Goal: Browse casually: Explore the website without a specific task or goal

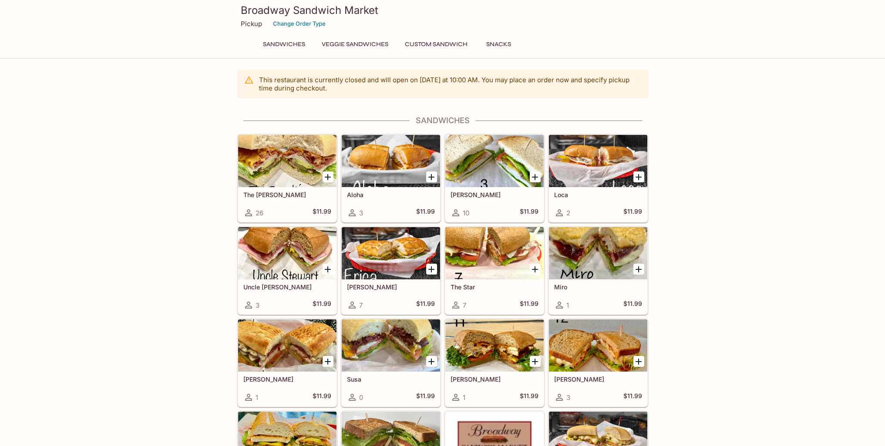
click at [315, 161] on div at bounding box center [287, 161] width 98 height 52
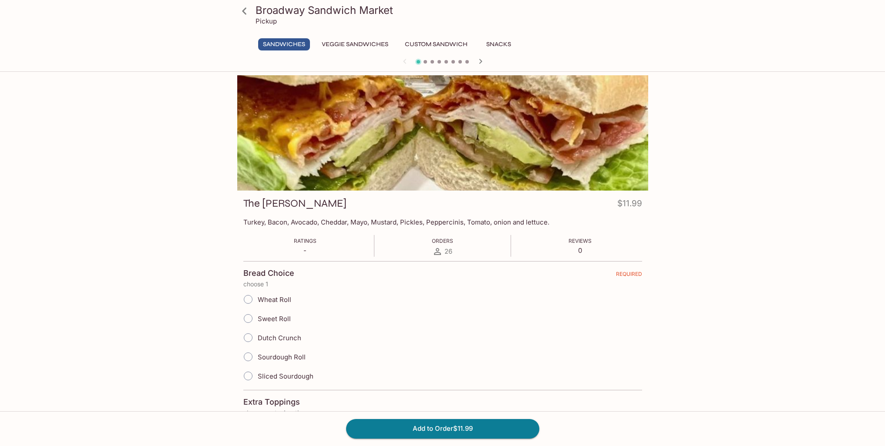
drag, startPoint x: 177, startPoint y: 177, endPoint x: 170, endPoint y: 174, distance: 7.4
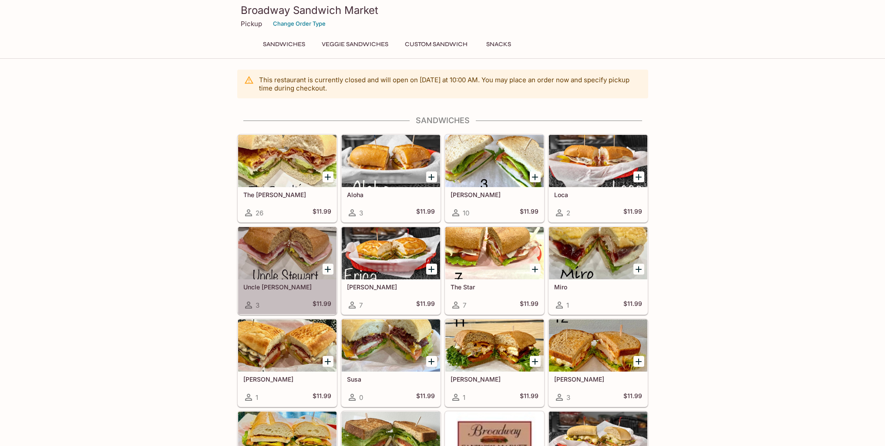
click at [301, 261] on div at bounding box center [287, 253] width 98 height 52
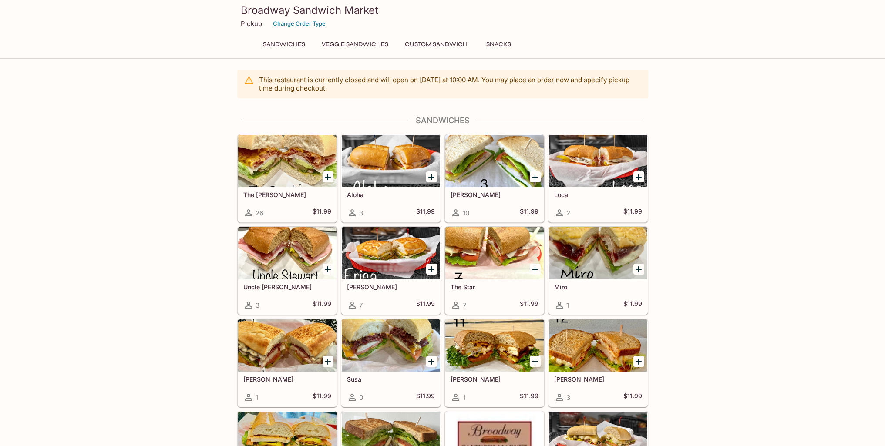
click at [261, 252] on div at bounding box center [287, 253] width 98 height 52
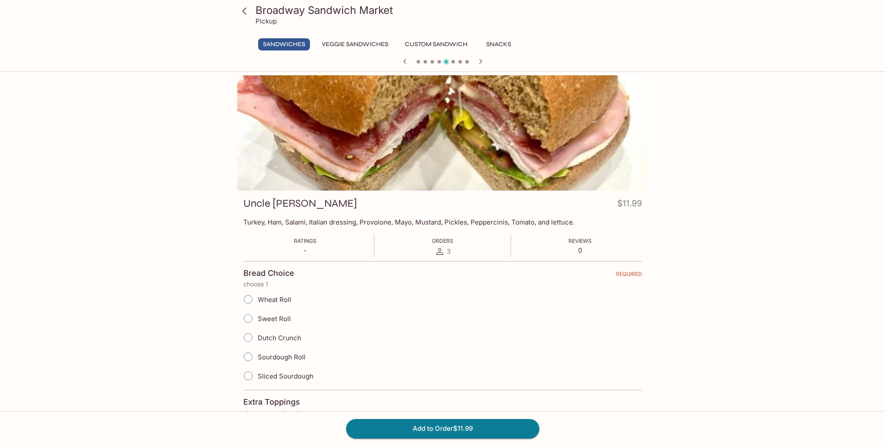
drag, startPoint x: 180, startPoint y: 197, endPoint x: 188, endPoint y: 196, distance: 8.3
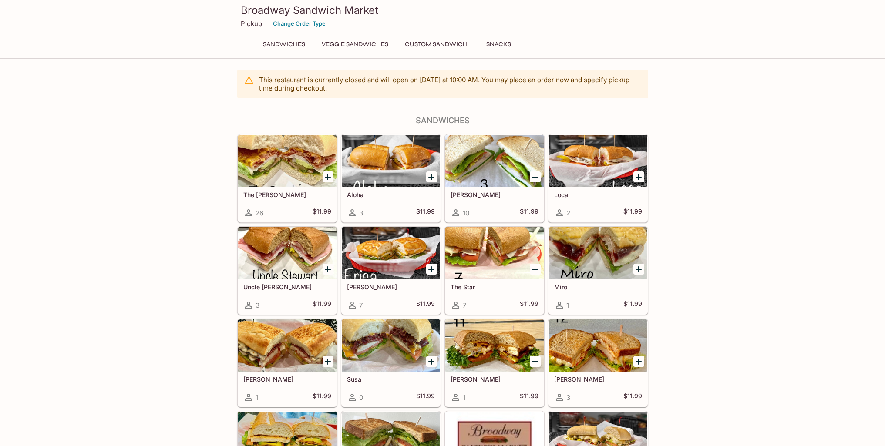
click at [401, 252] on div at bounding box center [391, 253] width 98 height 52
click at [493, 260] on div at bounding box center [494, 253] width 98 height 52
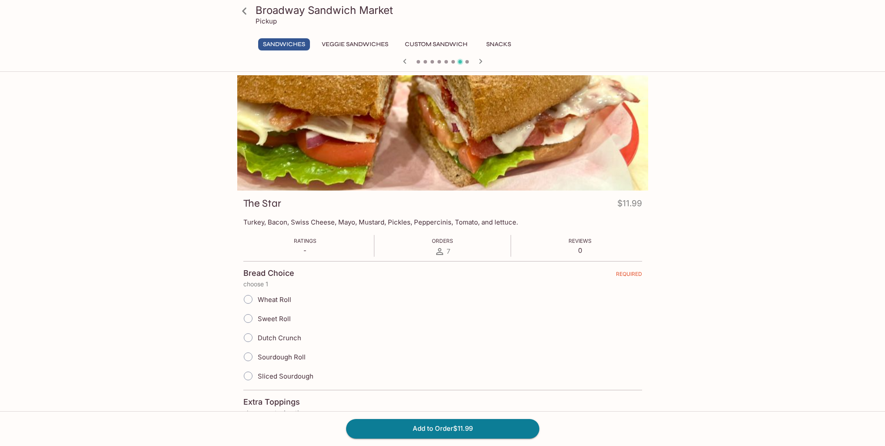
drag, startPoint x: 81, startPoint y: 183, endPoint x: 85, endPoint y: 183, distance: 4.8
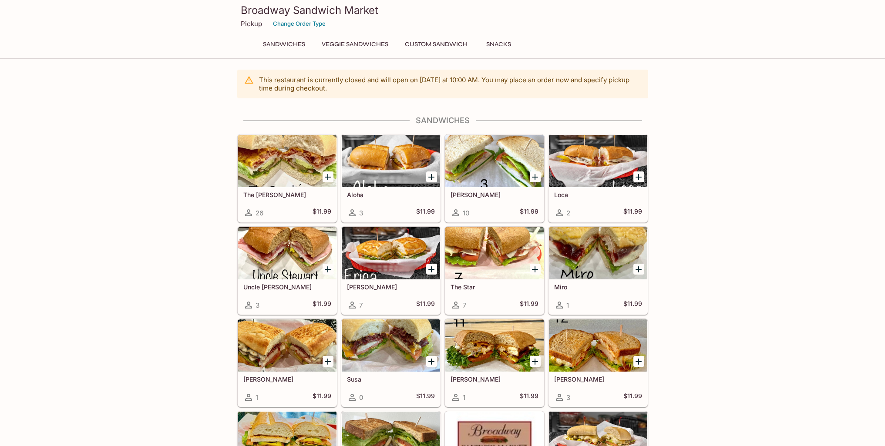
click at [513, 260] on div at bounding box center [494, 253] width 98 height 52
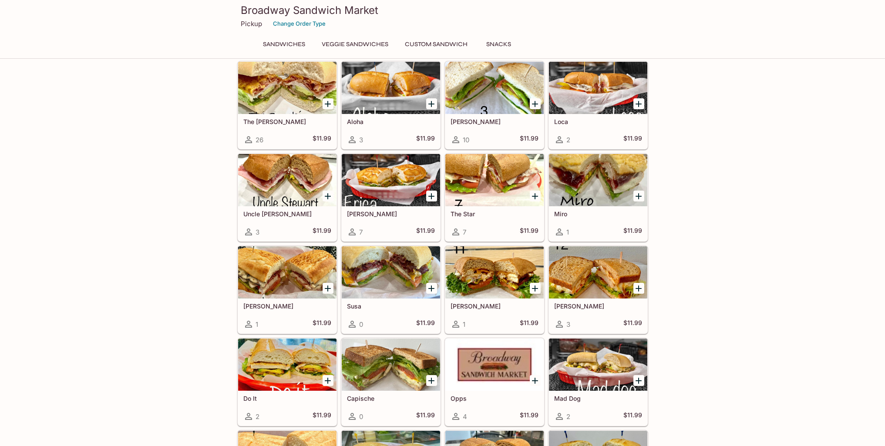
scroll to position [87, 0]
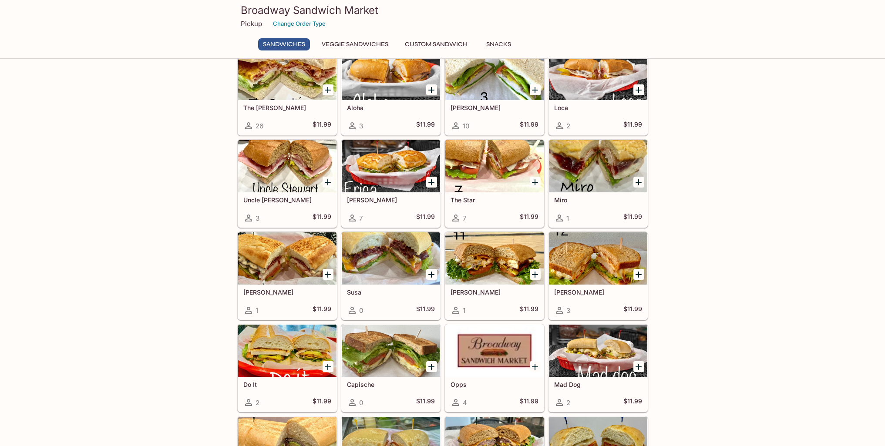
click at [398, 252] on div at bounding box center [391, 258] width 98 height 52
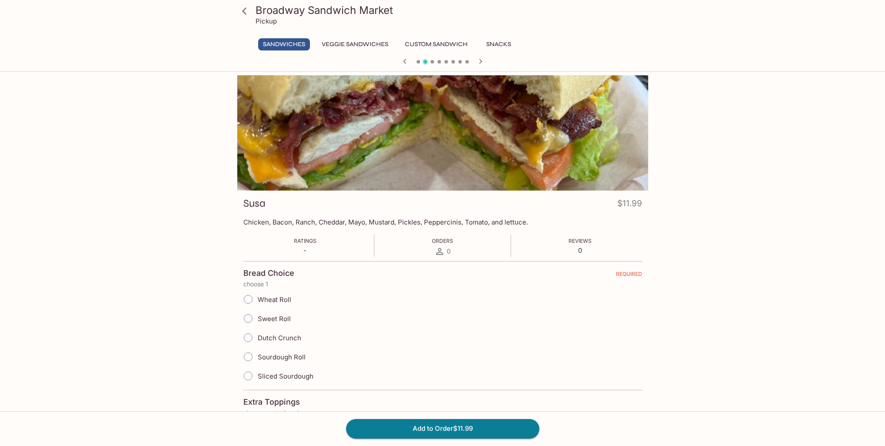
drag, startPoint x: 727, startPoint y: 212, endPoint x: 719, endPoint y: 208, distance: 8.8
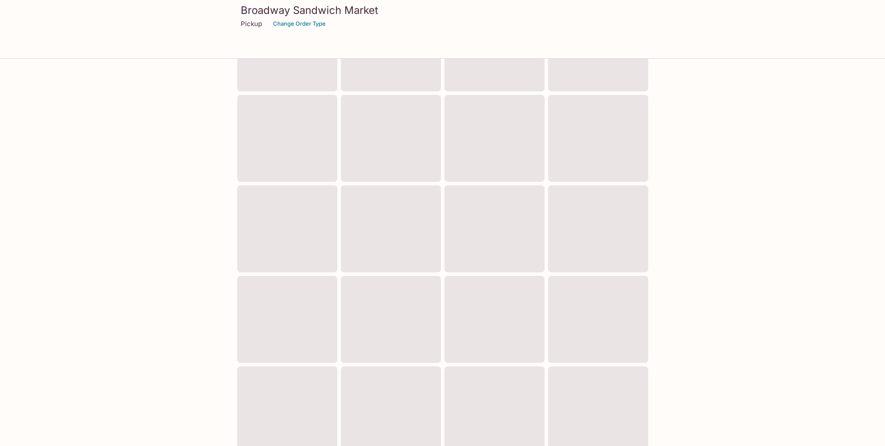
scroll to position [84, 0]
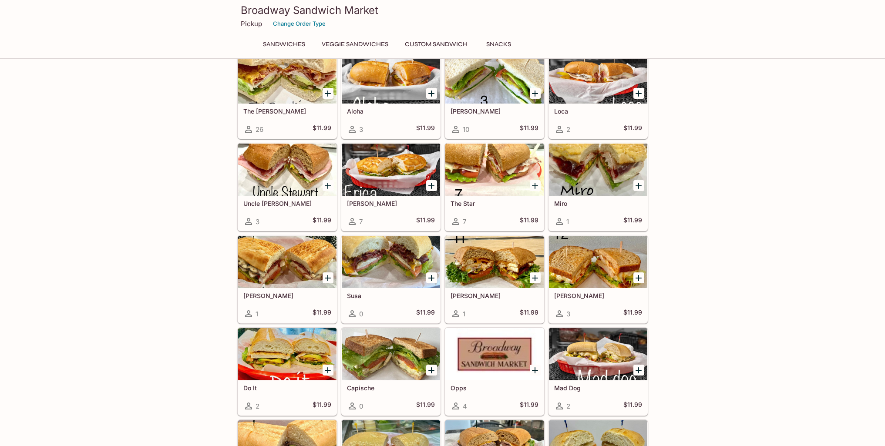
click at [604, 262] on div at bounding box center [598, 262] width 98 height 52
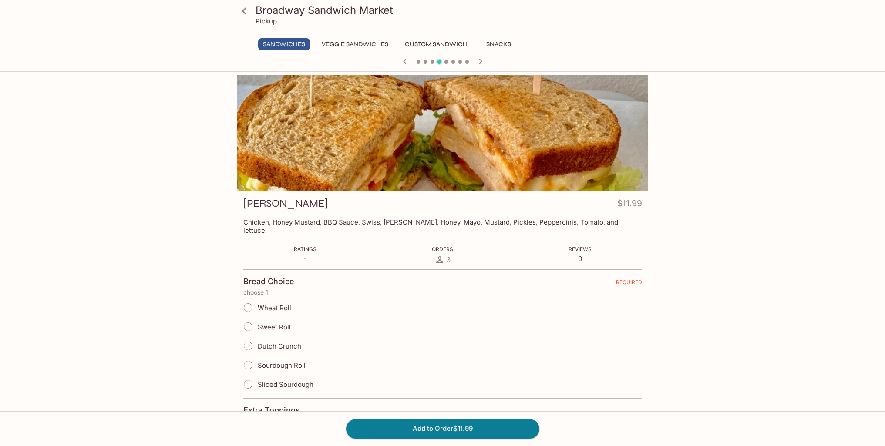
drag, startPoint x: 725, startPoint y: 238, endPoint x: 720, endPoint y: 237, distance: 4.9
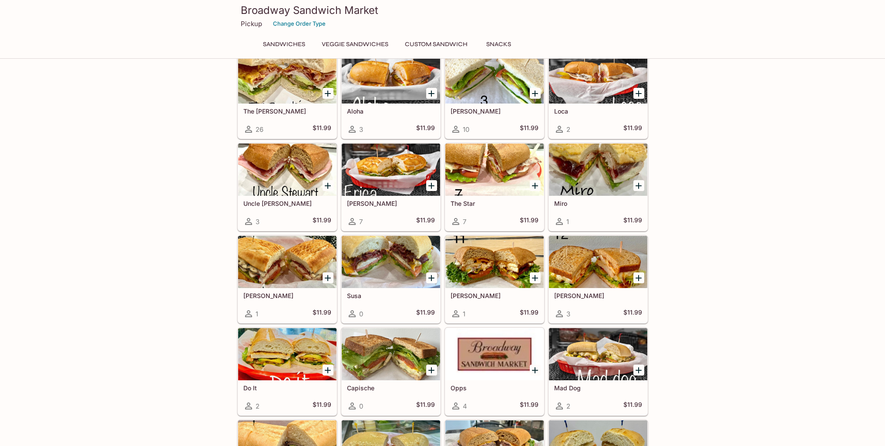
scroll to position [80, 0]
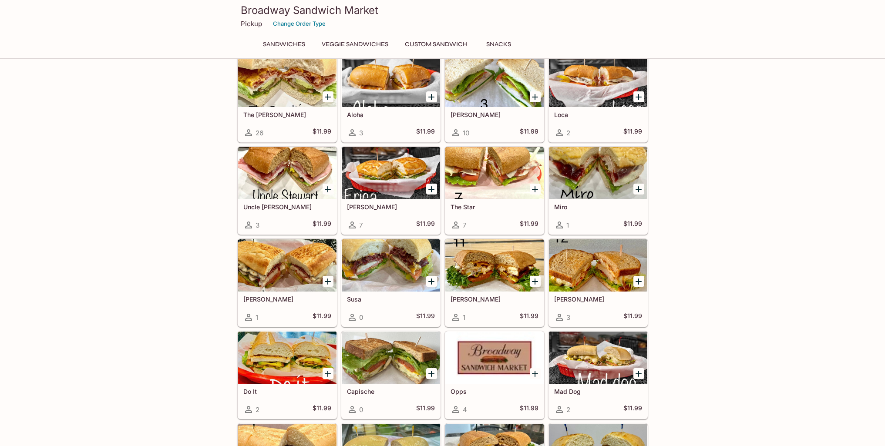
click at [292, 264] on div at bounding box center [287, 265] width 98 height 52
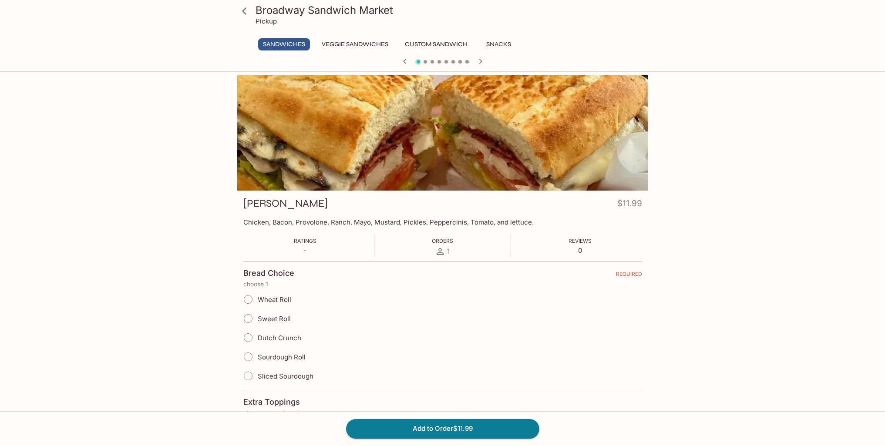
drag, startPoint x: 688, startPoint y: 265, endPoint x: 682, endPoint y: 262, distance: 6.4
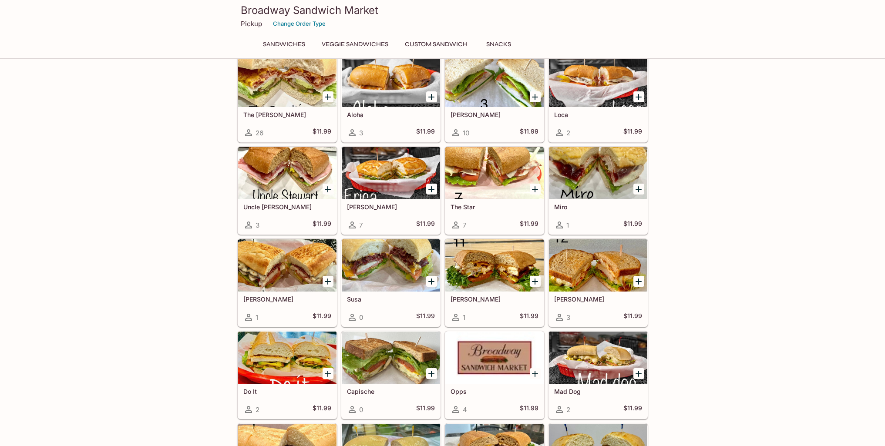
scroll to position [77, 0]
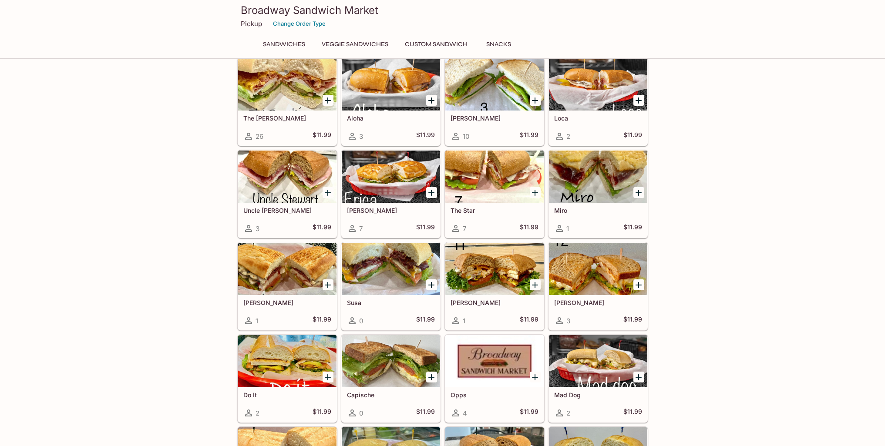
click at [274, 357] on div at bounding box center [287, 361] width 98 height 52
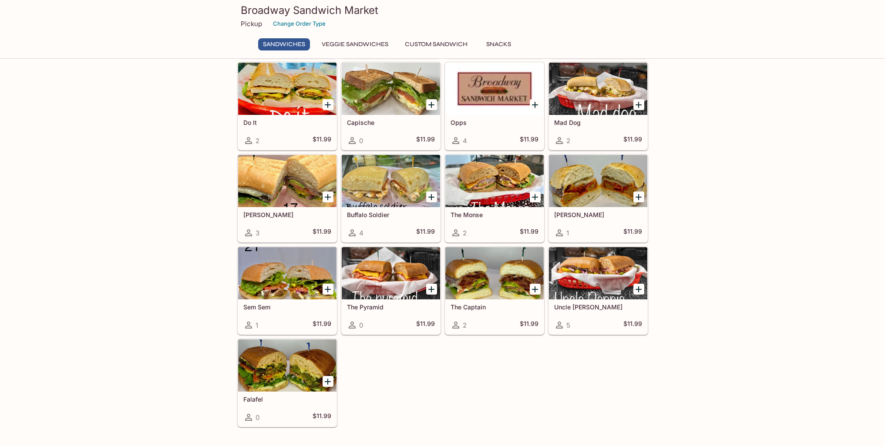
scroll to position [378, 0]
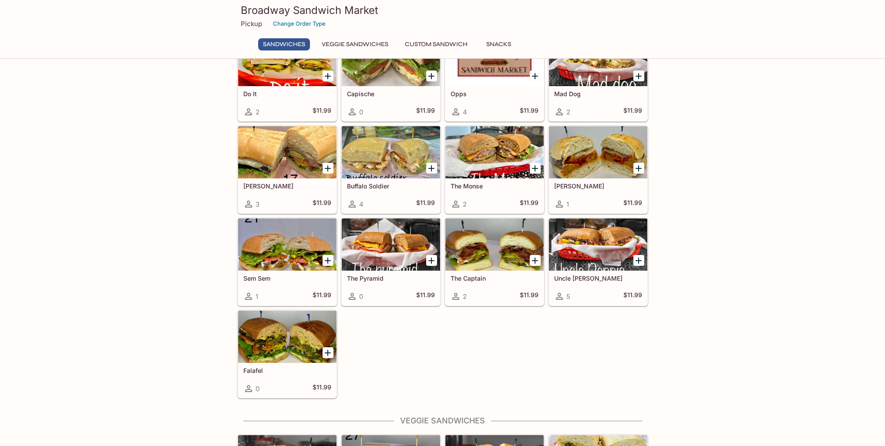
click at [380, 145] on div at bounding box center [391, 152] width 98 height 52
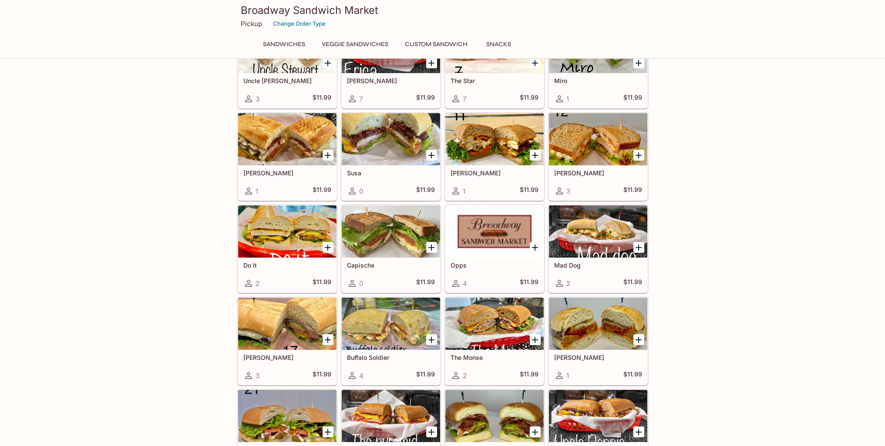
scroll to position [312, 0]
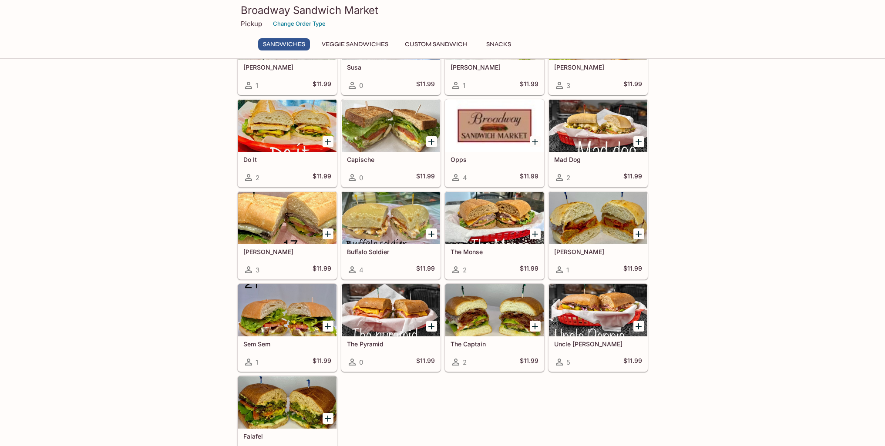
click at [499, 315] on div at bounding box center [494, 310] width 98 height 52
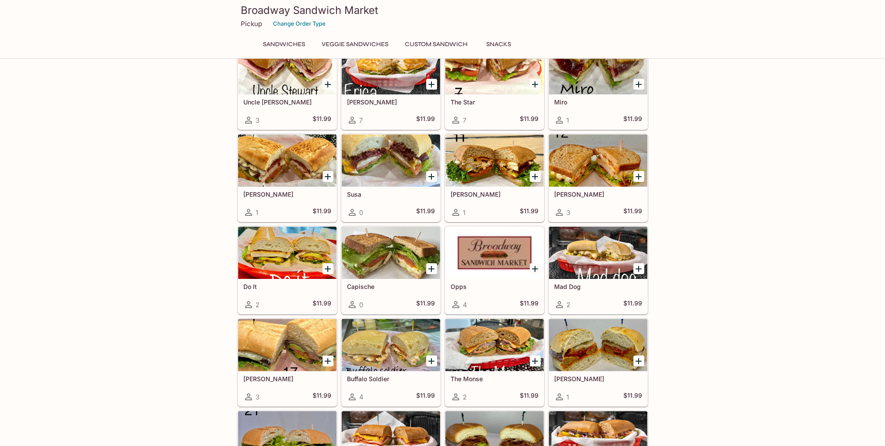
scroll to position [181, 0]
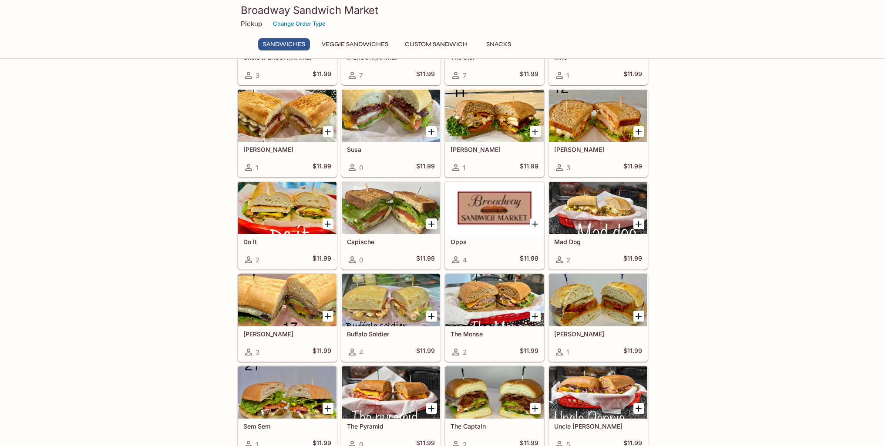
scroll to position [399, 0]
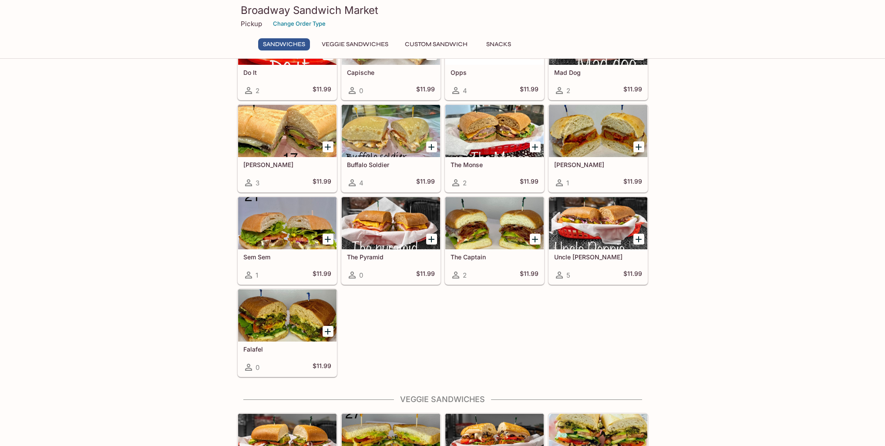
click at [281, 136] on div at bounding box center [287, 131] width 98 height 52
